Goal: Find specific page/section: Find specific page/section

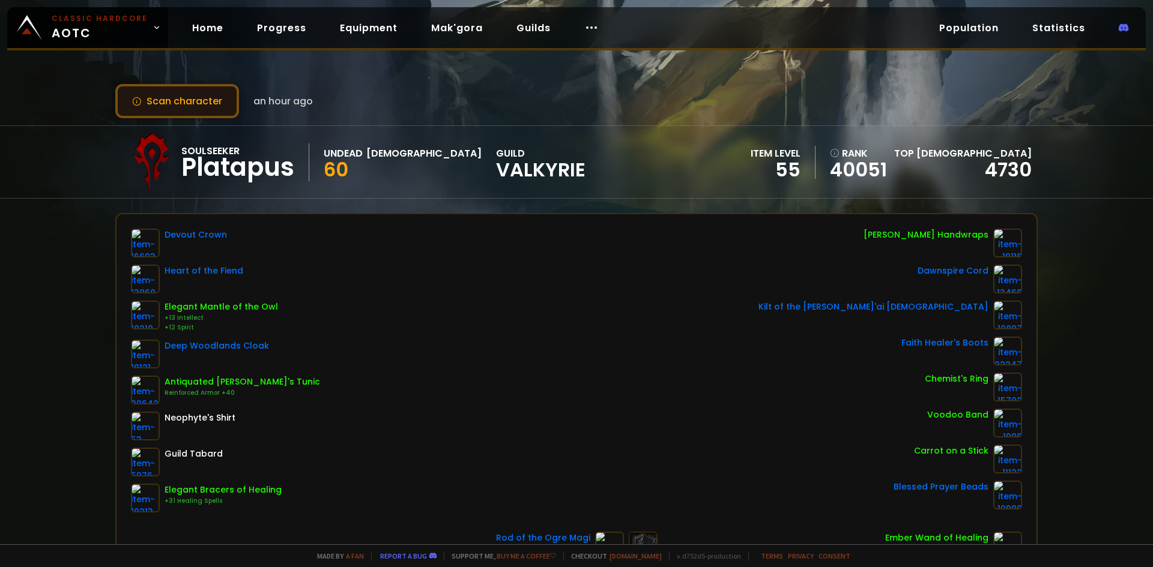
click at [189, 95] on button "Scan character" at bounding box center [177, 101] width 124 height 34
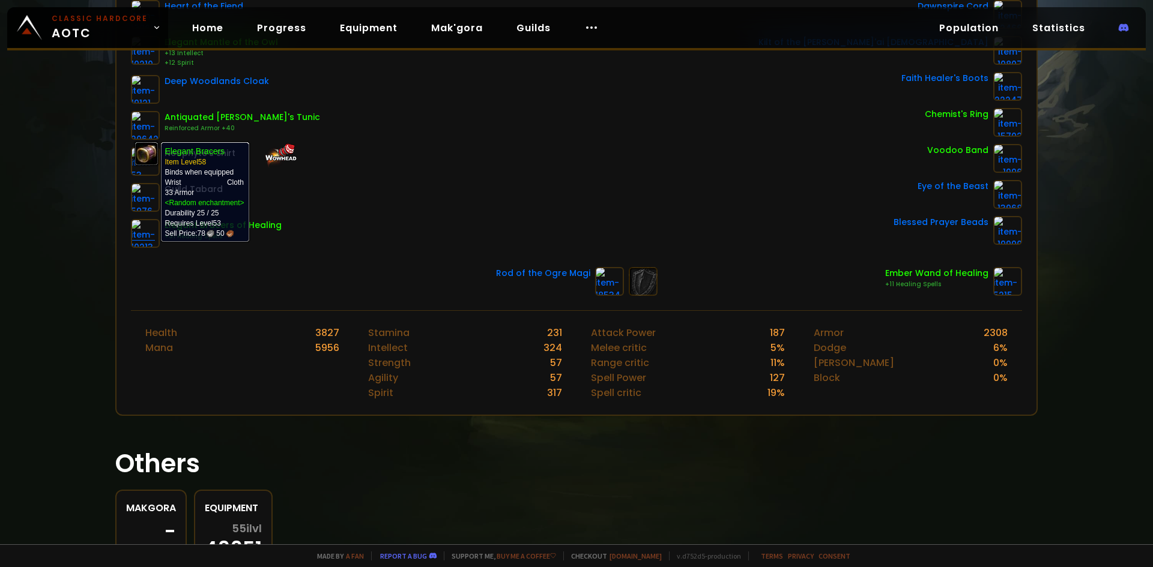
scroll to position [327, 0]
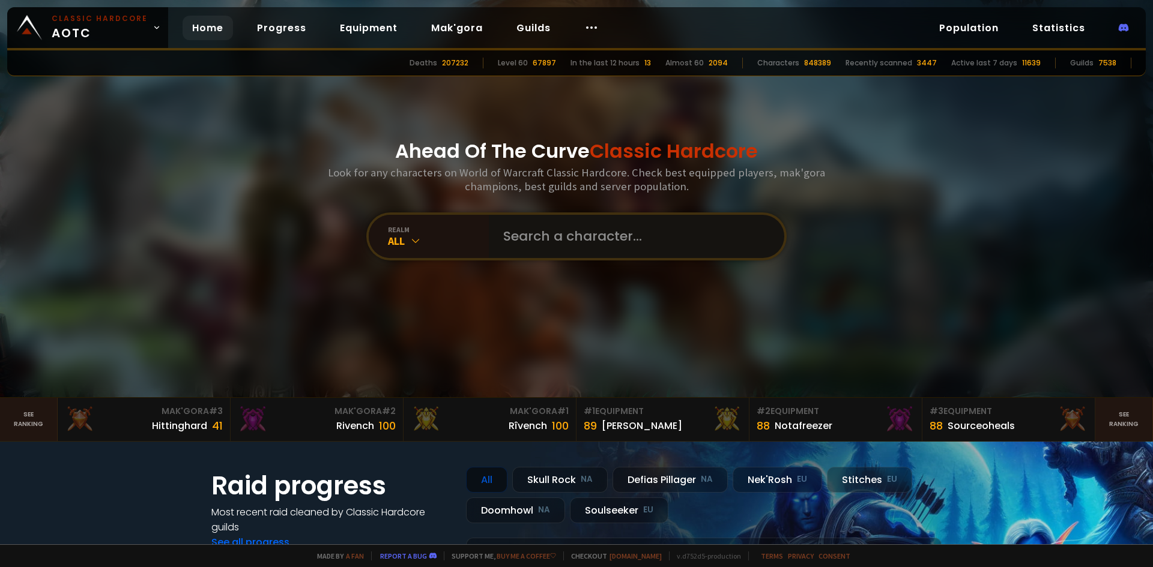
click at [514, 244] on input "text" at bounding box center [633, 236] width 274 height 43
click at [431, 232] on div "realm" at bounding box center [438, 229] width 101 height 9
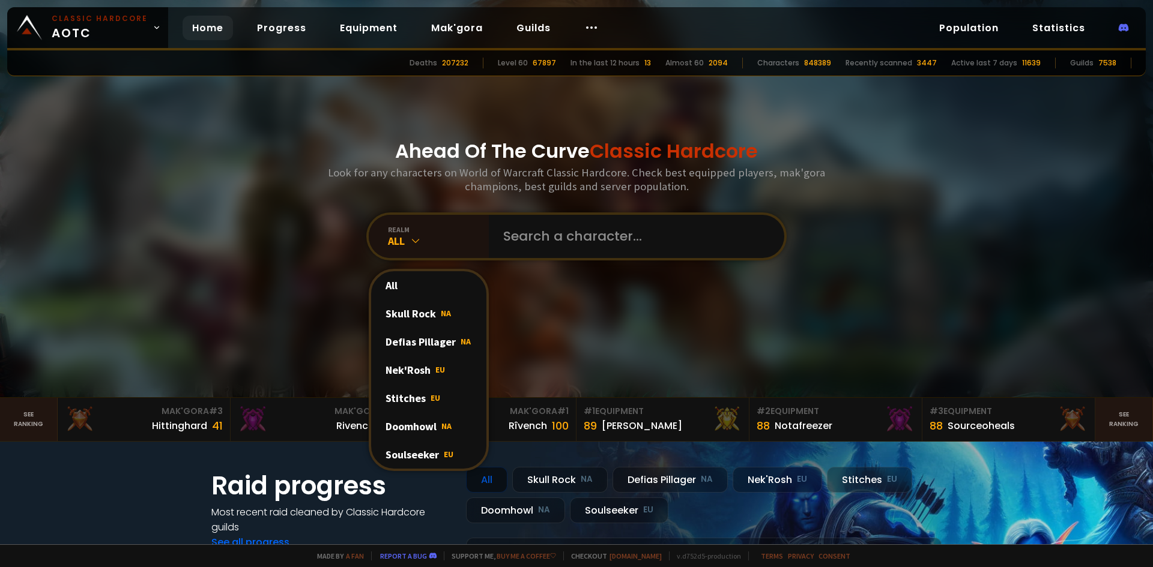
click at [444, 456] on span "EU" at bounding box center [449, 454] width 10 height 11
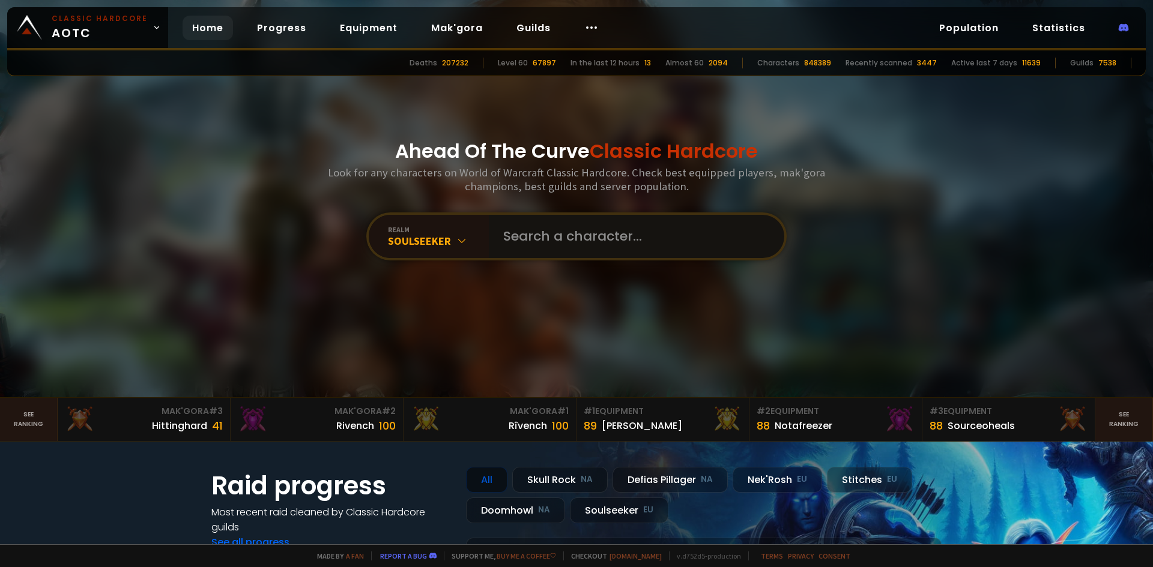
click at [537, 234] on input "text" at bounding box center [633, 236] width 274 height 43
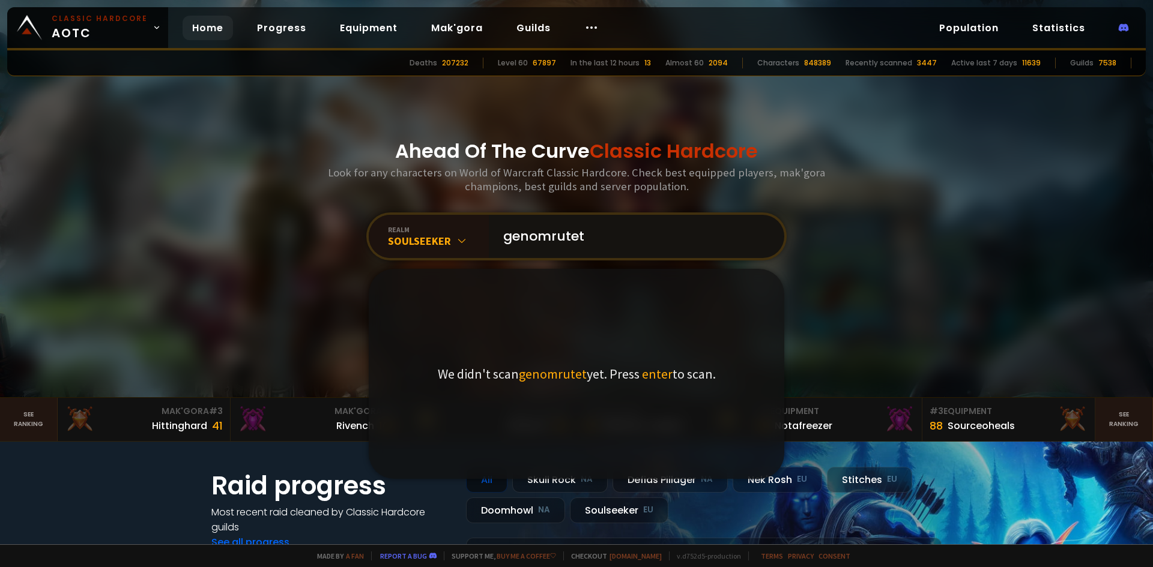
click at [563, 238] on input "genomrutet" at bounding box center [633, 236] width 274 height 43
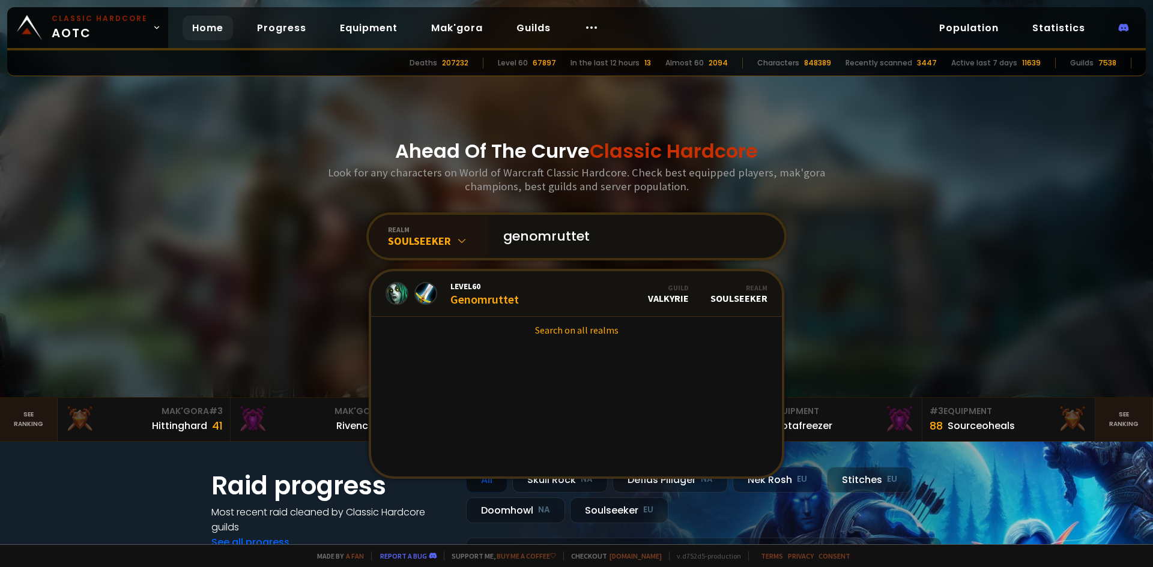
click at [601, 237] on input "genomruttet" at bounding box center [633, 236] width 274 height 43
type input "genomruttet"
click at [499, 301] on div "Level 60 Genomruttet" at bounding box center [484, 294] width 68 height 26
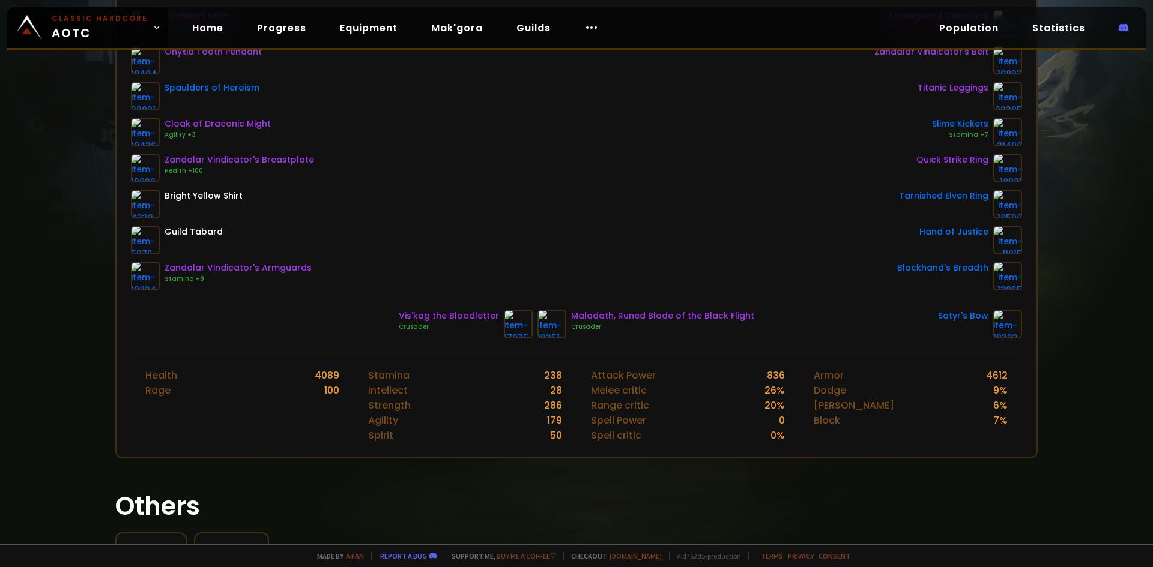
scroll to position [240, 0]
